Goal: Task Accomplishment & Management: Manage account settings

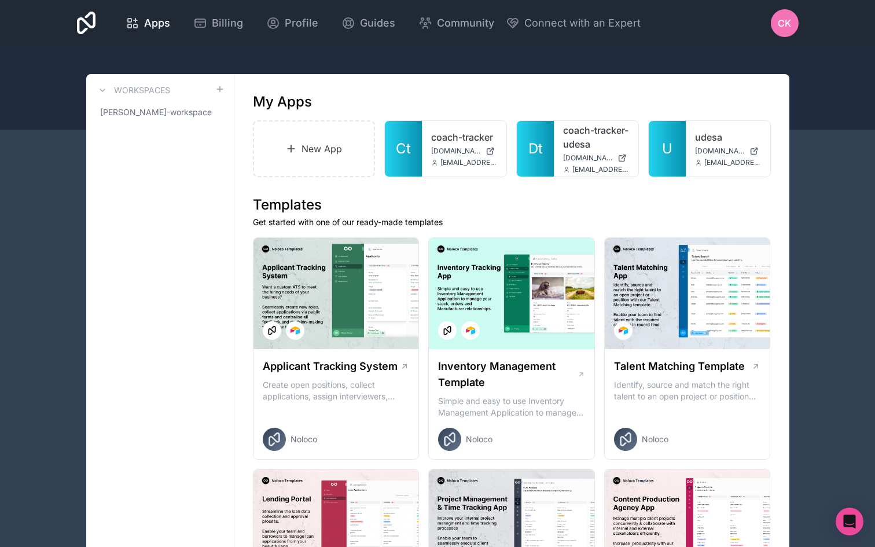
click at [758, 38] on div "Apps Billing Profile Guides Community Connect with an Expert CK Billing Profile…" at bounding box center [438, 23] width 740 height 46
click at [780, 14] on div "CK" at bounding box center [785, 23] width 28 height 28
click at [582, 31] on span "Connect with an Expert" at bounding box center [582, 23] width 116 height 16
click at [142, 60] on div at bounding box center [437, 87] width 875 height 83
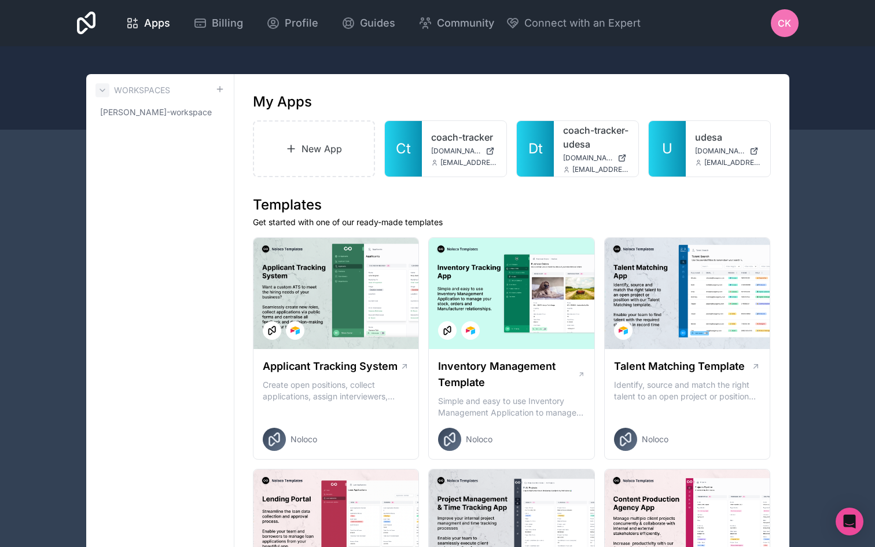
click at [100, 91] on icon at bounding box center [102, 90] width 9 height 9
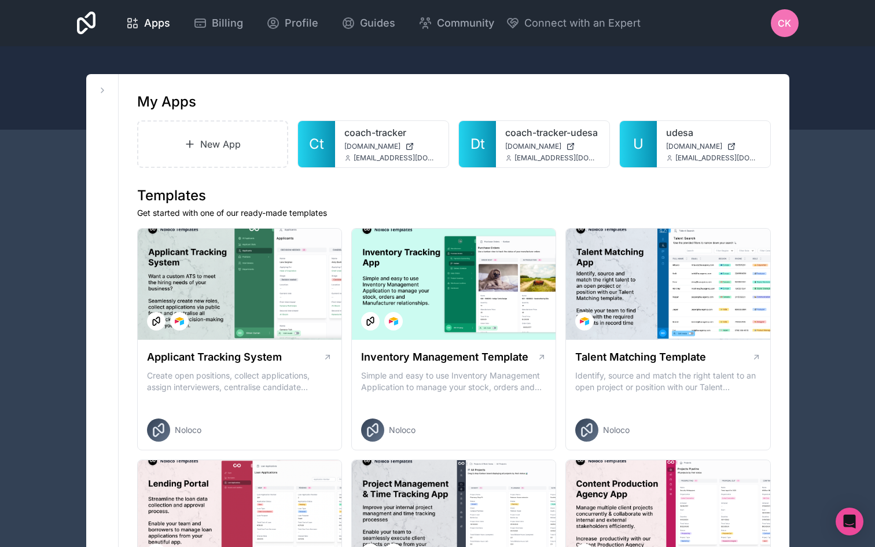
click at [173, 63] on div at bounding box center [437, 87] width 875 height 83
click at [779, 20] on span "CK" at bounding box center [784, 23] width 13 height 14
click at [214, 25] on span "Billing" at bounding box center [227, 23] width 31 height 16
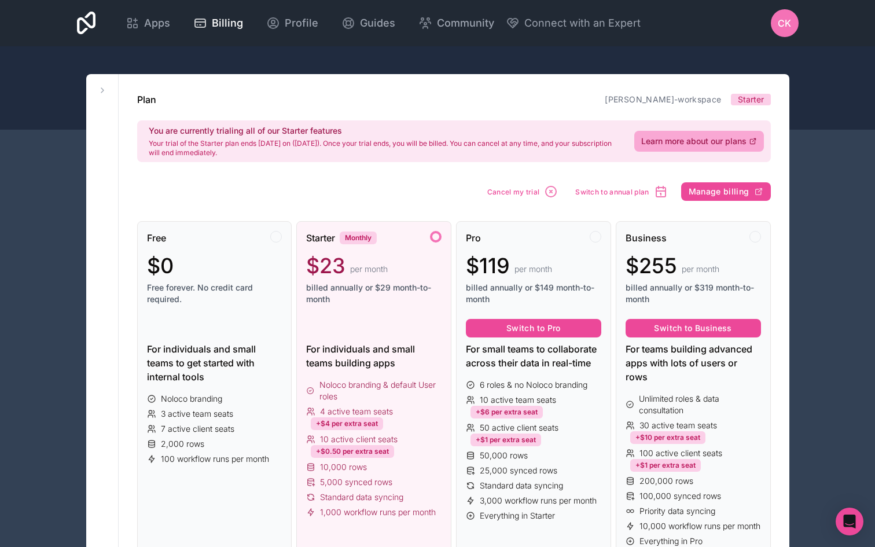
click at [89, 24] on icon at bounding box center [86, 23] width 19 height 23
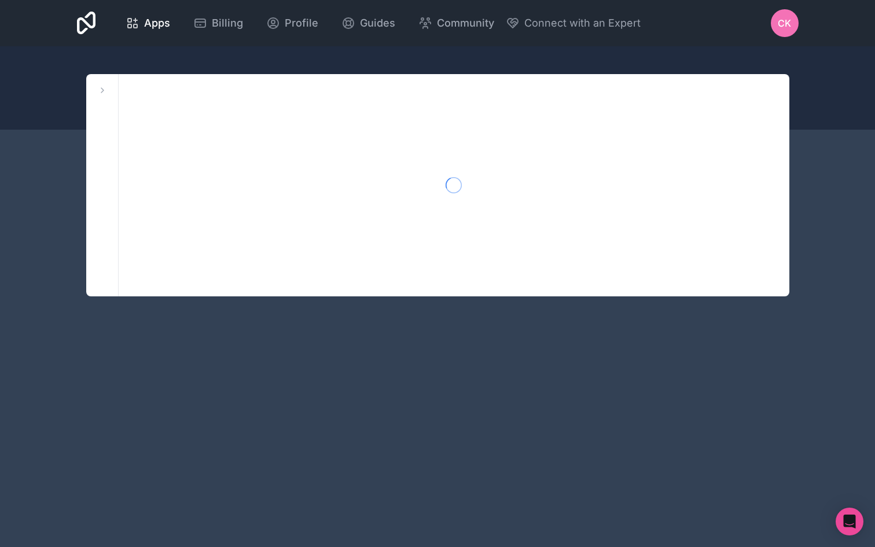
click at [89, 24] on icon at bounding box center [86, 23] width 19 height 28
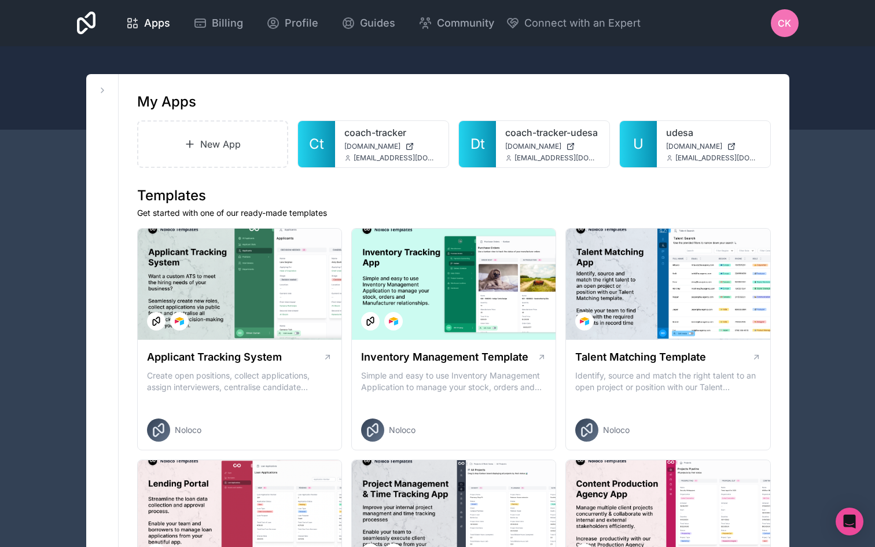
click at [89, 24] on icon at bounding box center [86, 23] width 19 height 28
click at [398, 60] on div at bounding box center [437, 87] width 875 height 83
click at [360, 23] on span "Guides" at bounding box center [377, 23] width 35 height 16
click at [61, 122] on div at bounding box center [437, 87] width 875 height 83
click at [79, 25] on icon at bounding box center [86, 23] width 19 height 23
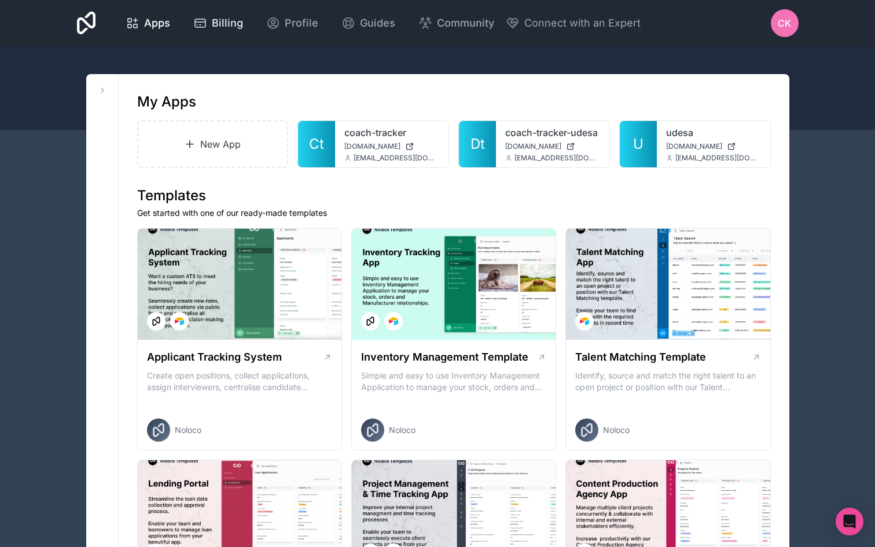
click at [221, 27] on span "Billing" at bounding box center [227, 23] width 31 height 16
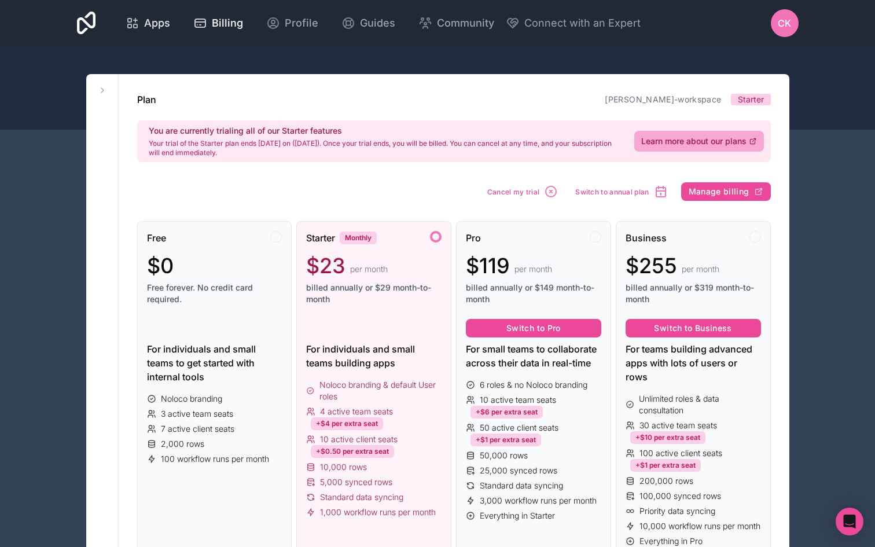
click at [153, 19] on span "Apps" at bounding box center [157, 23] width 26 height 16
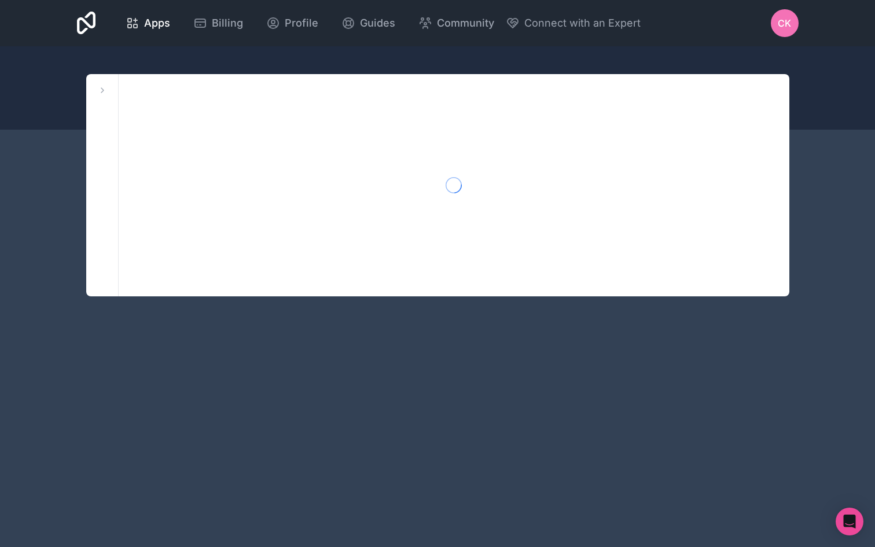
click at [93, 15] on icon at bounding box center [86, 23] width 19 height 28
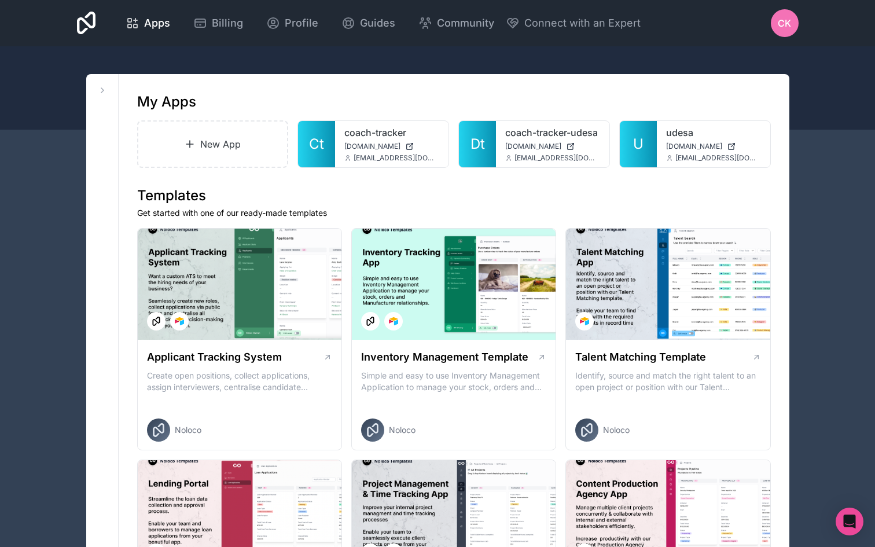
click at [108, 49] on div at bounding box center [437, 87] width 875 height 83
click at [372, 25] on span "Guides" at bounding box center [377, 23] width 35 height 16
click at [526, 62] on div at bounding box center [437, 87] width 875 height 83
click at [147, 19] on span "Apps" at bounding box center [157, 23] width 26 height 16
click at [101, 89] on icon at bounding box center [102, 90] width 9 height 9
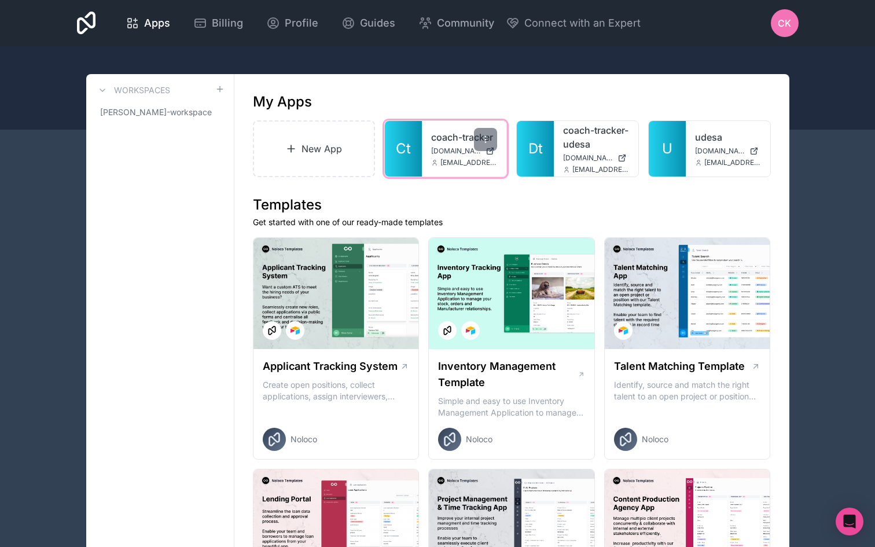
click at [465, 156] on div "coach-tracker [DOMAIN_NAME] [EMAIL_ADDRESS][DOMAIN_NAME]" at bounding box center [464, 149] width 84 height 56
click at [457, 155] on span "[DOMAIN_NAME]" at bounding box center [456, 150] width 50 height 9
click at [240, 28] on span "Billing" at bounding box center [227, 23] width 31 height 16
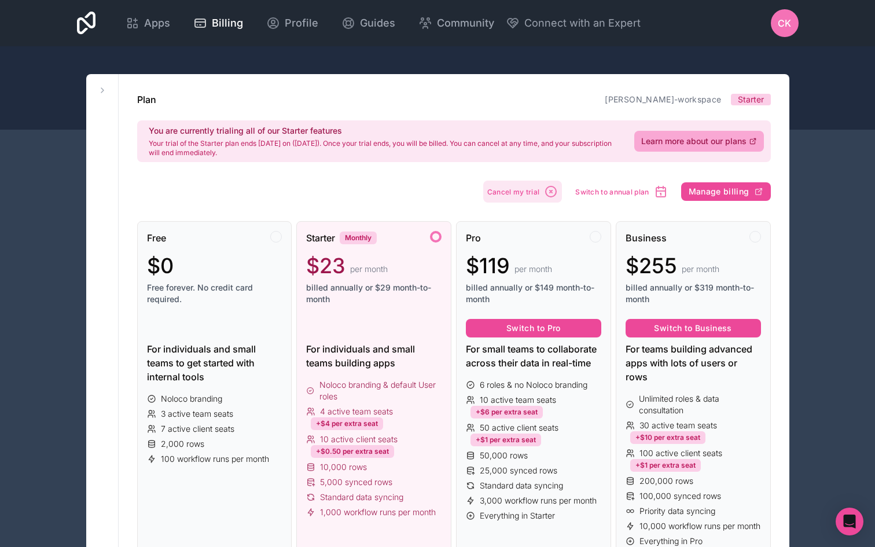
click at [549, 189] on icon "button" at bounding box center [551, 192] width 14 height 14
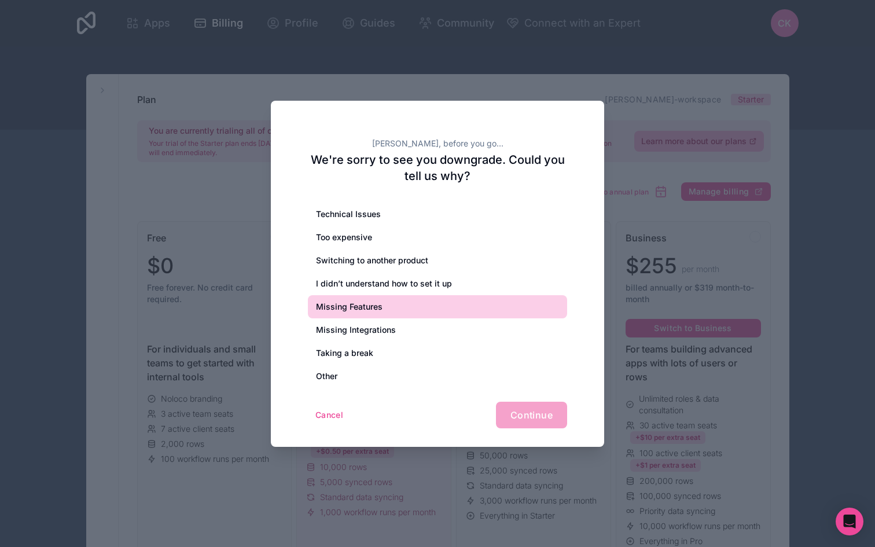
click at [377, 305] on div "Missing Features" at bounding box center [437, 306] width 259 height 23
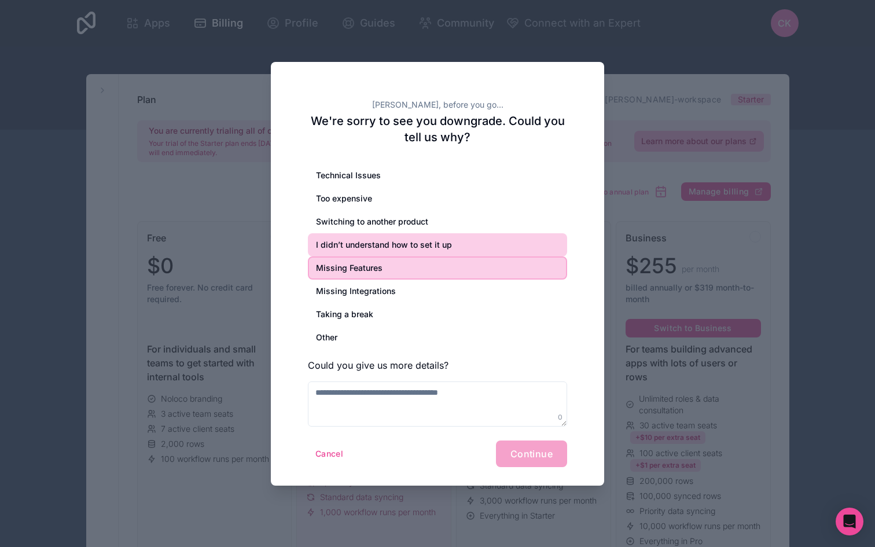
click at [440, 243] on div "I didn’t understand how to set it up" at bounding box center [437, 244] width 259 height 23
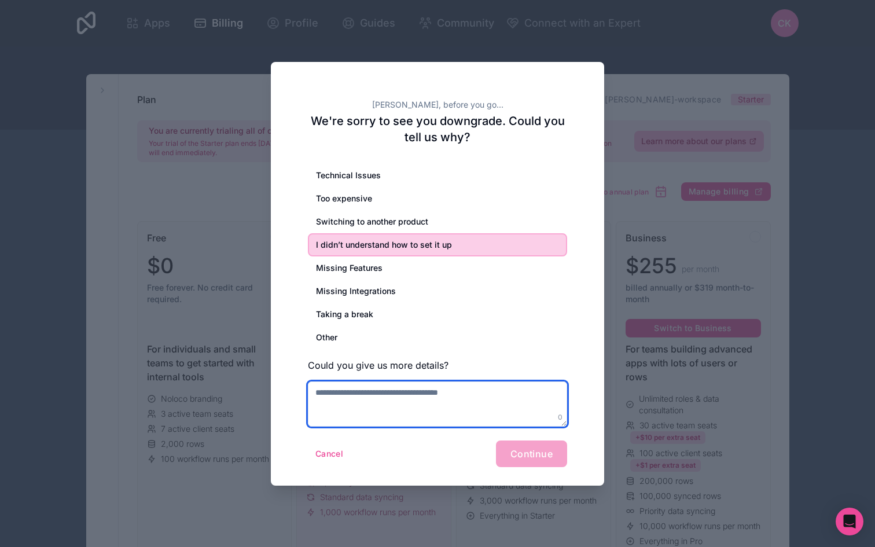
click at [468, 405] on textarea at bounding box center [437, 403] width 259 height 45
type textarea "**********"
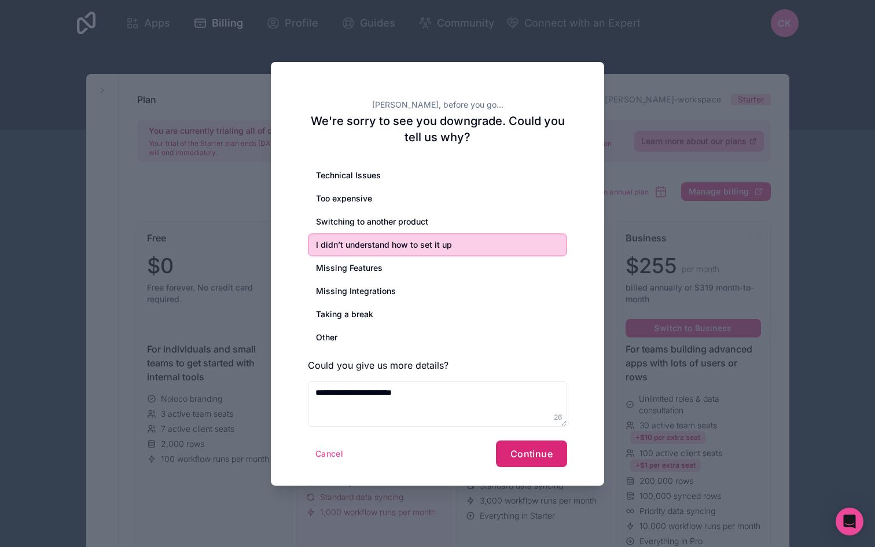
click at [545, 454] on span "Continue" at bounding box center [531, 454] width 42 height 12
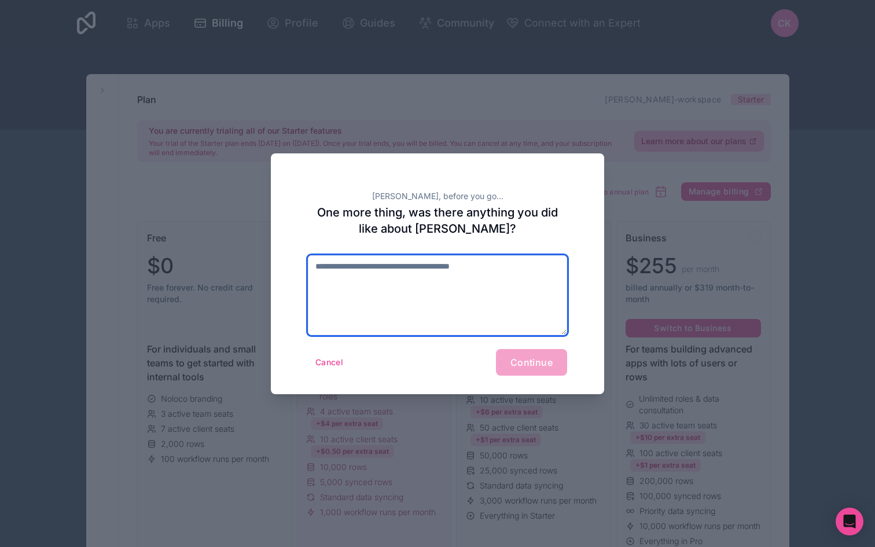
click at [496, 294] on textarea at bounding box center [437, 295] width 259 height 80
type textarea "**********"
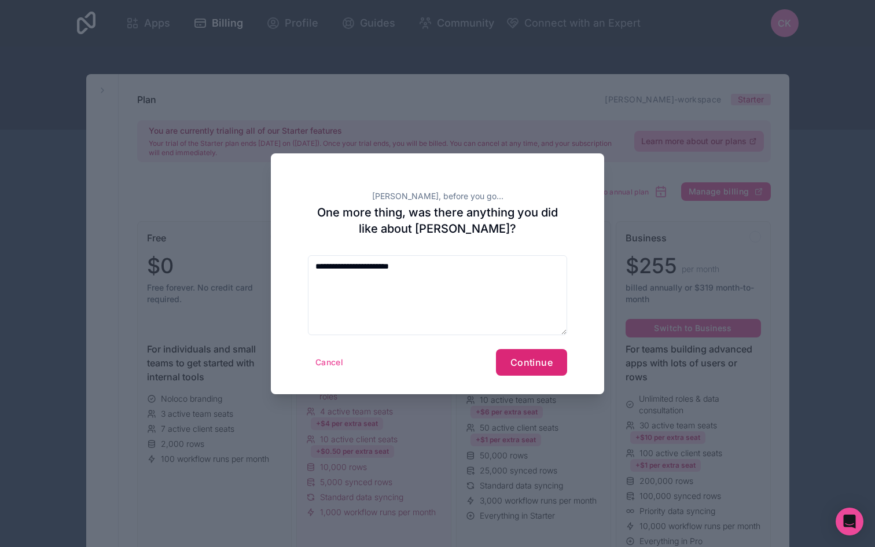
click at [557, 372] on button "Continue" at bounding box center [531, 362] width 71 height 27
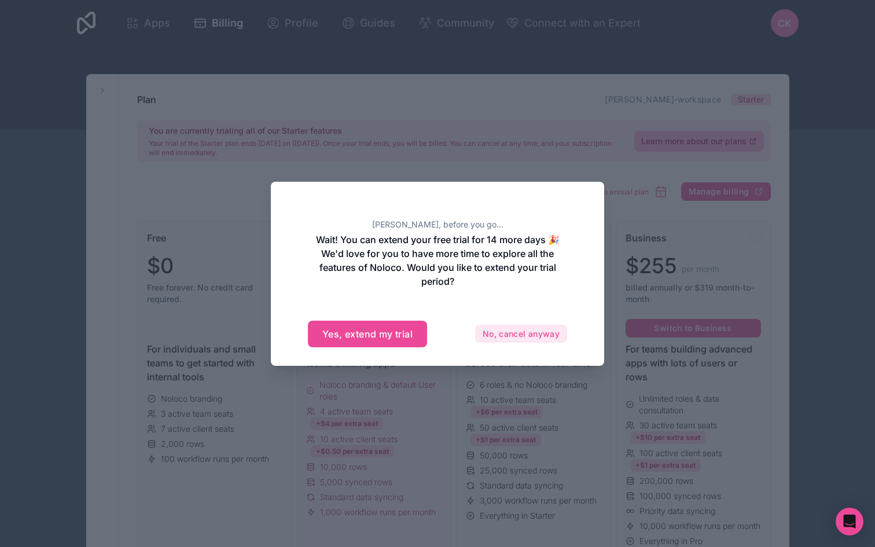
click at [521, 335] on button "No, cancel anyway" at bounding box center [521, 334] width 92 height 19
